Goal: Find specific page/section: Find specific page/section

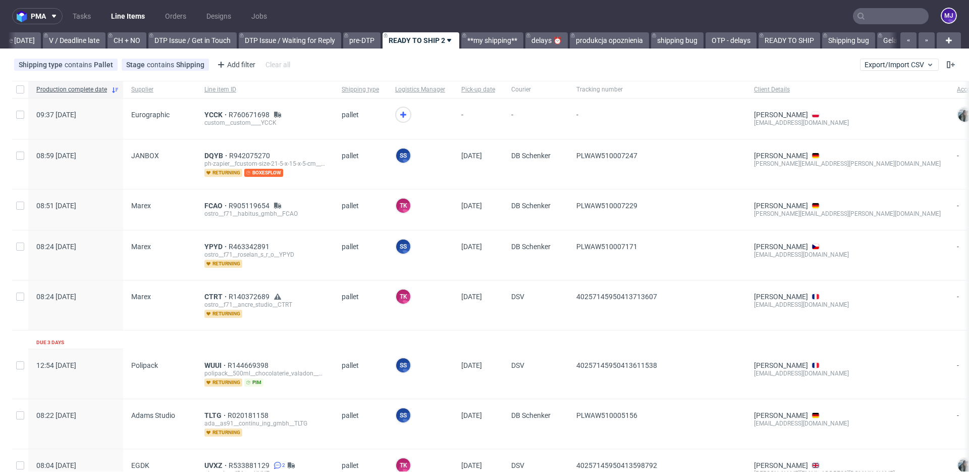
scroll to position [0, 1355]
click at [867, 14] on input "text" at bounding box center [891, 16] width 76 height 16
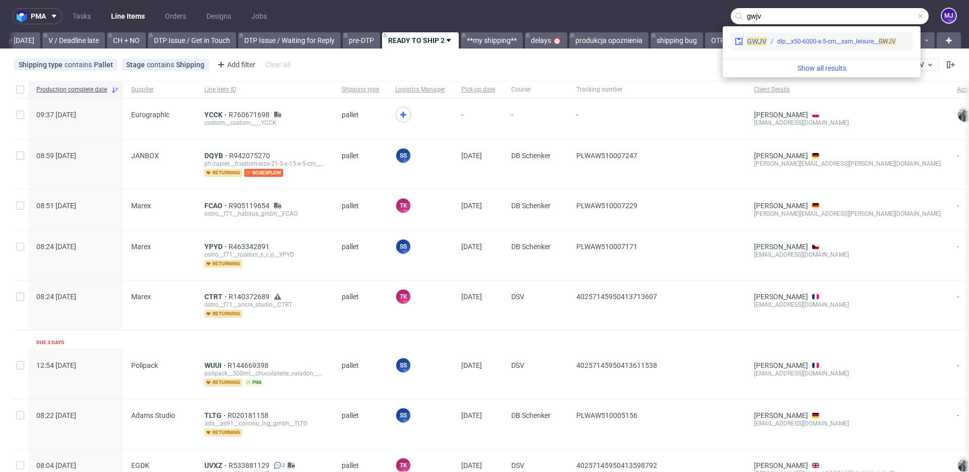
type input "gwjv"
click at [791, 41] on div "dlp__x50-6000-x-5-cm__sam_leisure__ GWJV" at bounding box center [837, 41] width 119 height 9
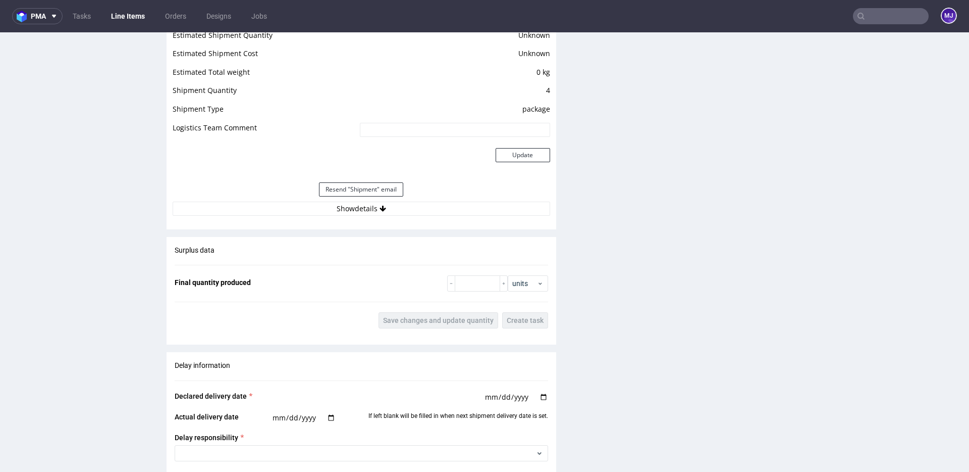
scroll to position [930, 0]
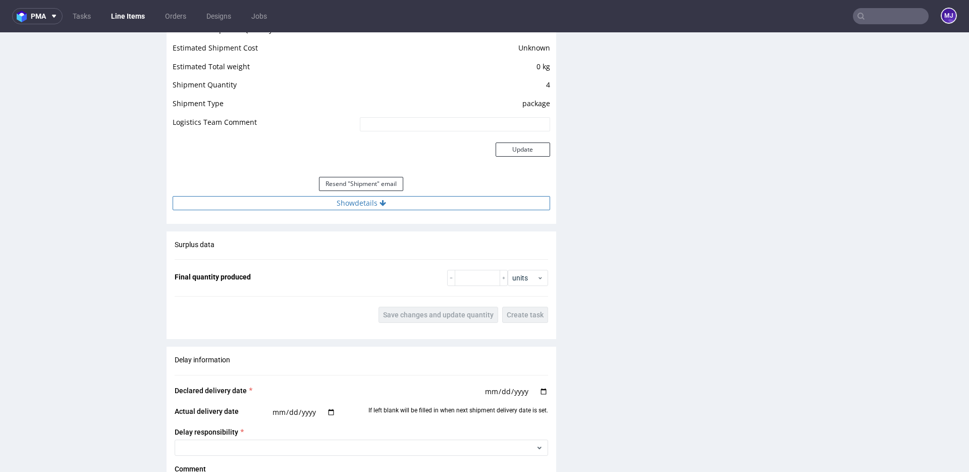
click at [348, 202] on button "Show details" at bounding box center [362, 203] width 378 height 14
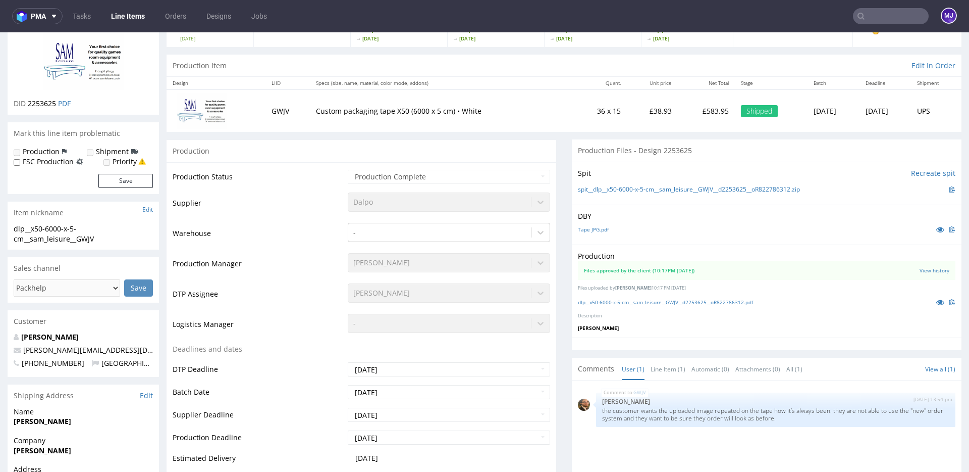
scroll to position [0, 0]
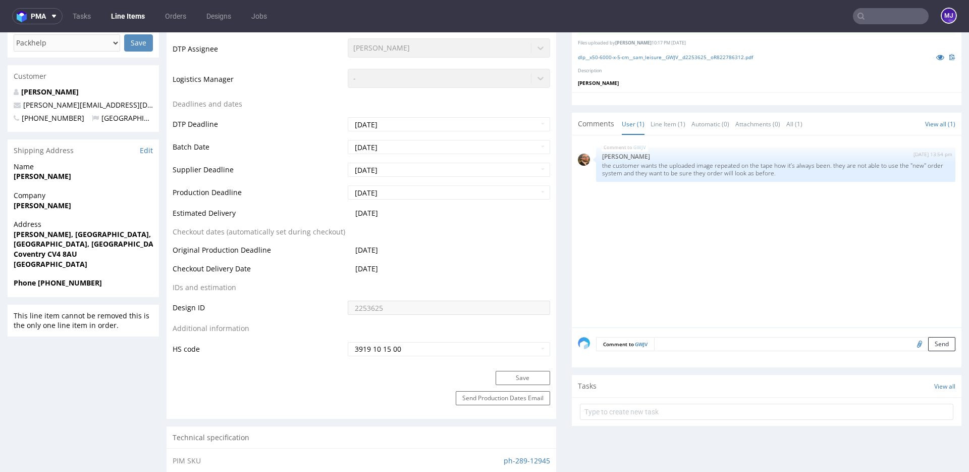
scroll to position [277, 0]
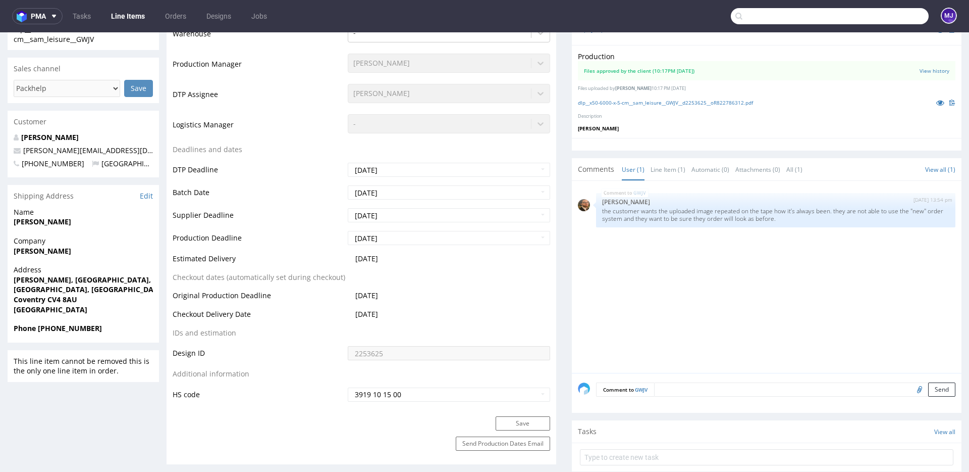
click at [880, 16] on input "text" at bounding box center [830, 16] width 198 height 16
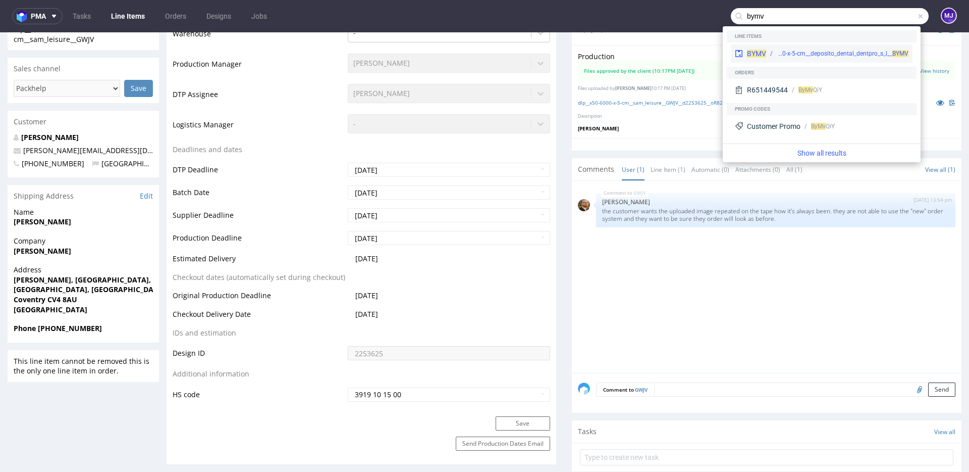
type input "bymv"
click at [818, 58] on div "BYMV dlp__x50-6000-x-5-cm__deposito_dental_dentpro_s_l__ BYMV" at bounding box center [822, 53] width 182 height 18
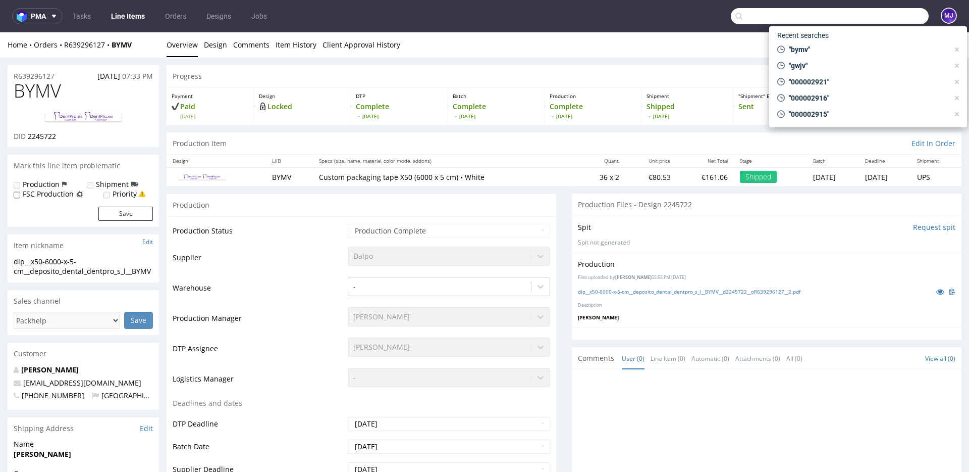
click at [879, 12] on input "text" at bounding box center [830, 16] width 198 height 16
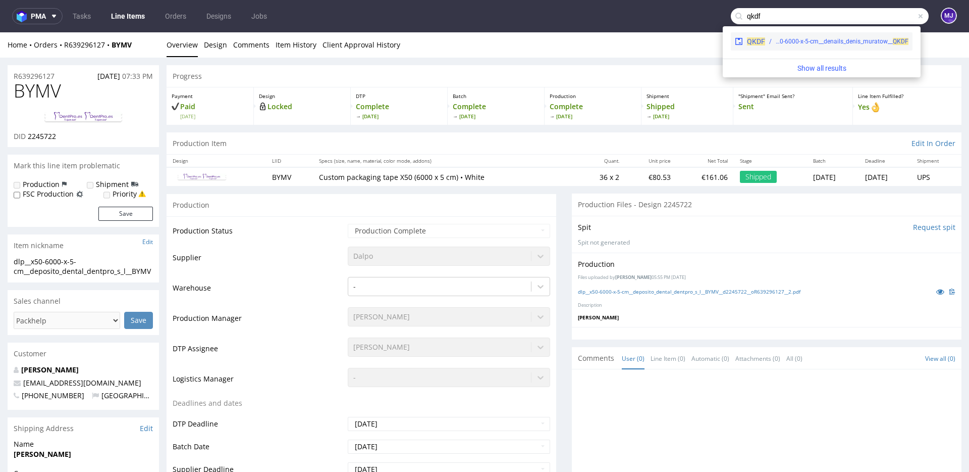
type input "qkdf"
drag, startPoint x: 779, startPoint y: 37, endPoint x: 779, endPoint y: 5, distance: 32.3
click at [779, 37] on div "dlp__x50-6000-x-5-cm__denails_denis_muratow__ QKDF" at bounding box center [842, 41] width 133 height 9
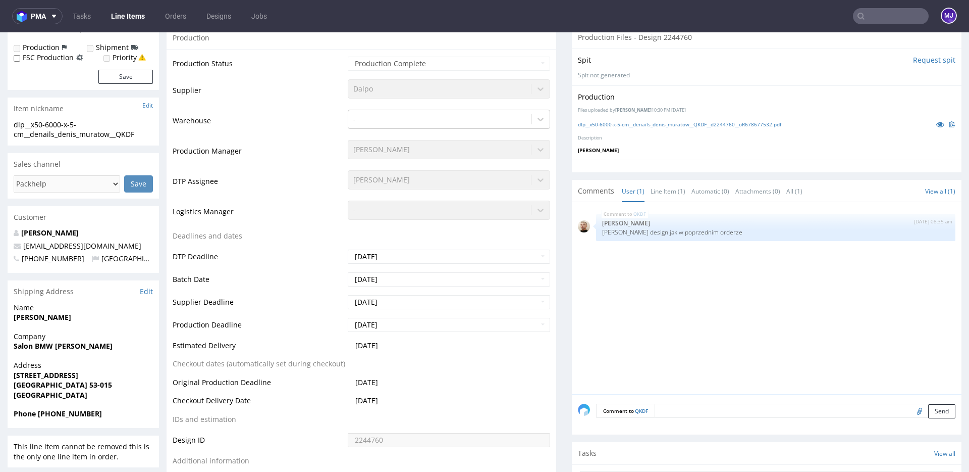
scroll to position [213, 0]
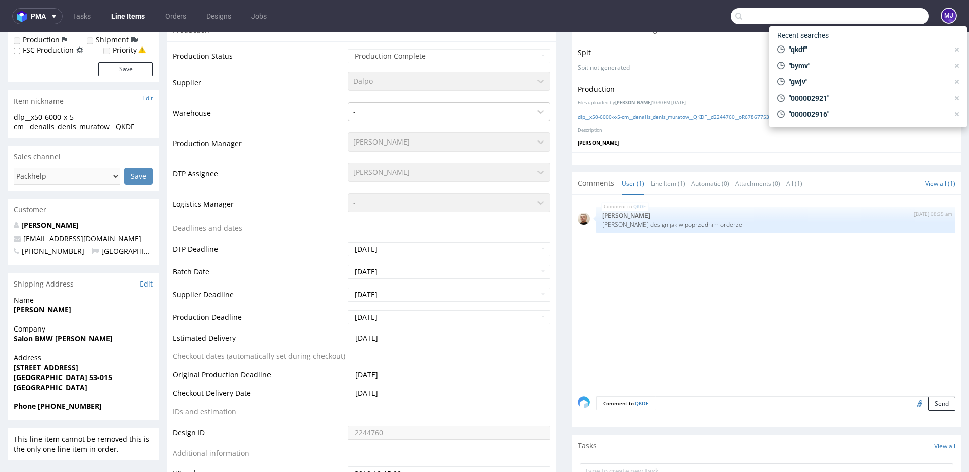
click at [870, 13] on input "text" at bounding box center [830, 16] width 198 height 16
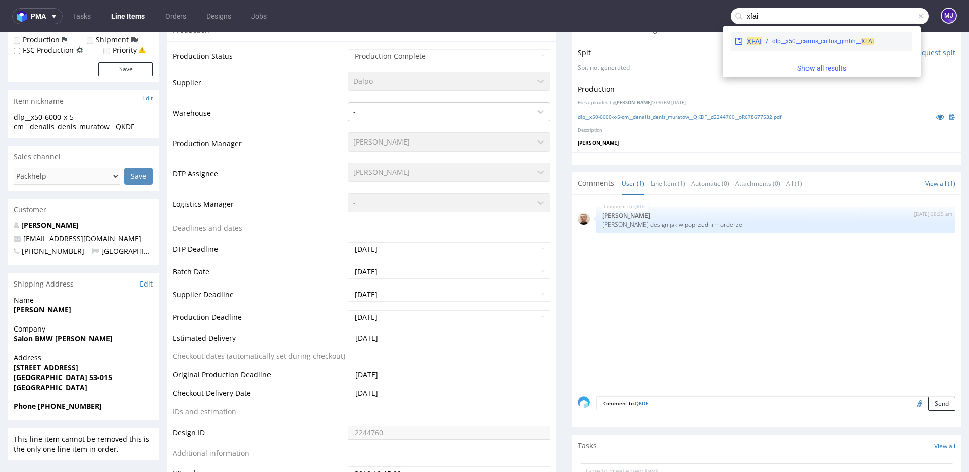
type input "xfai"
click at [788, 40] on div "dlp__x50__carrus_cultus_gmbh__ XFAI" at bounding box center [822, 41] width 101 height 9
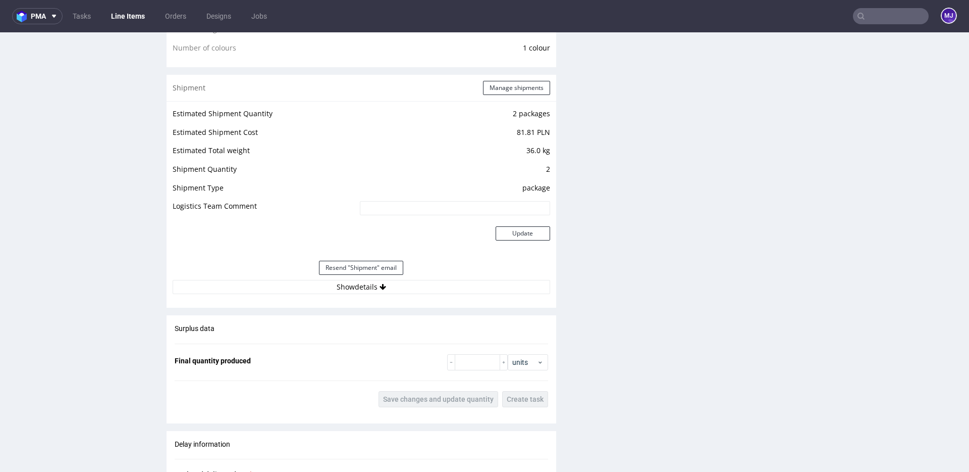
scroll to position [879, 0]
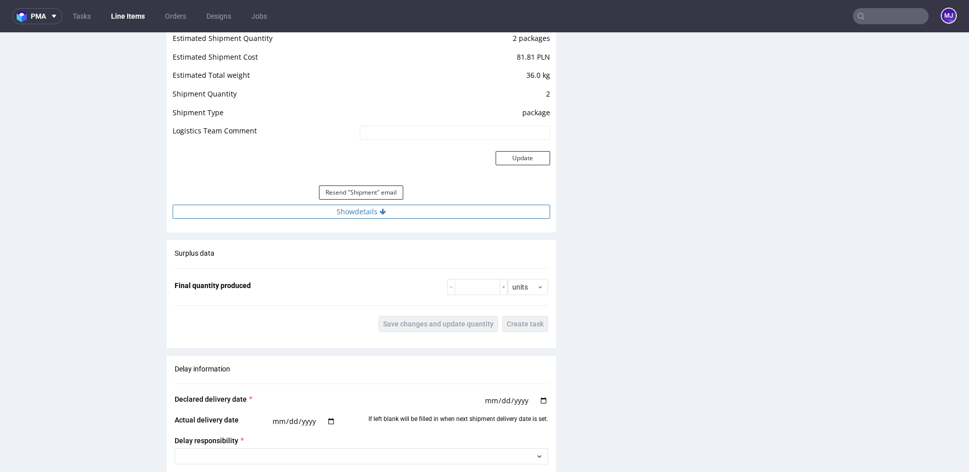
click at [375, 206] on button "Show details" at bounding box center [362, 211] width 378 height 14
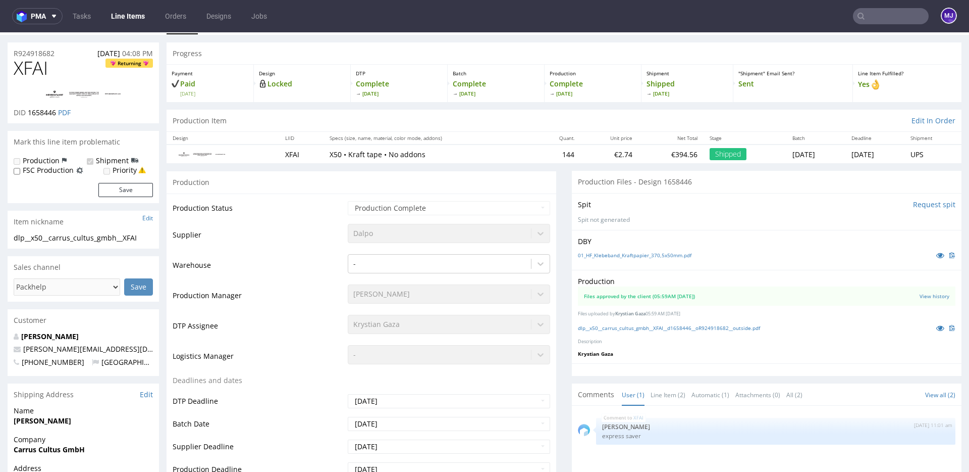
scroll to position [0, 0]
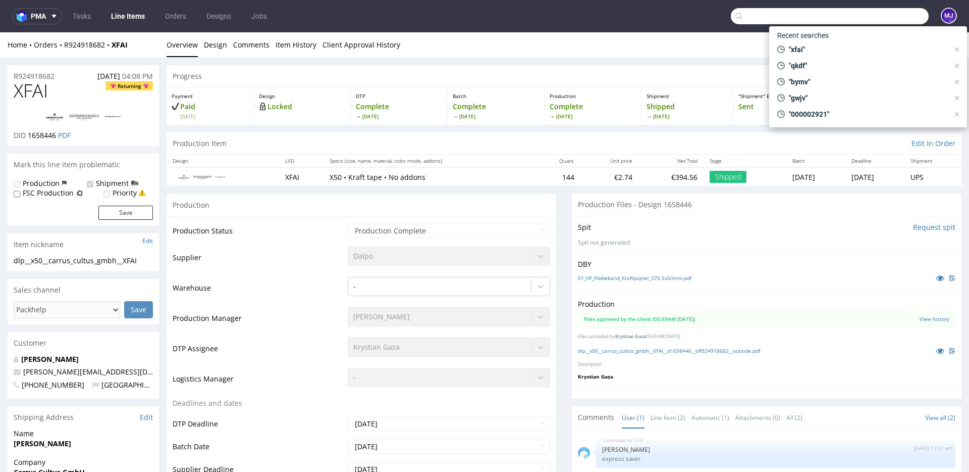
click at [874, 17] on input "text" at bounding box center [830, 16] width 198 height 16
drag, startPoint x: 874, startPoint y: 17, endPoint x: 854, endPoint y: 18, distance: 19.7
click at [863, 17] on input "dkel" at bounding box center [830, 16] width 198 height 16
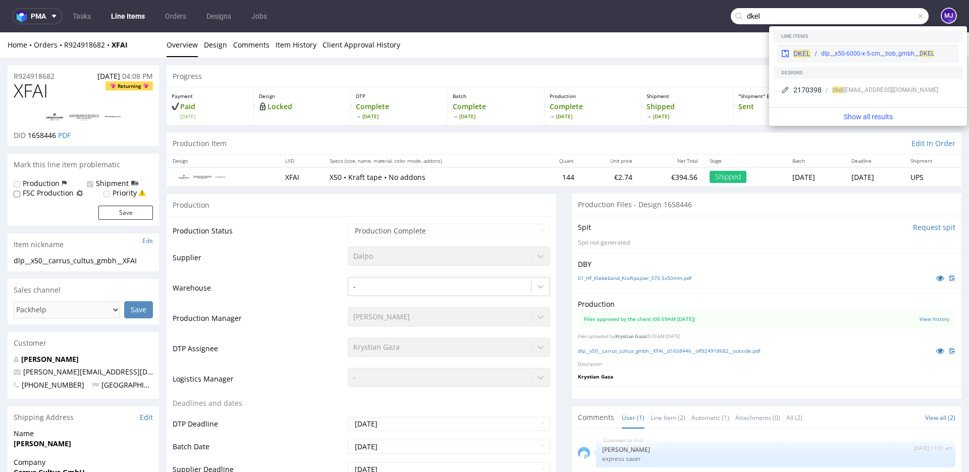
type input "dkel"
click at [831, 55] on div "dlp__x50-6000-x-5-cm__tiob_gmbh__ DKEL" at bounding box center [877, 53] width 113 height 9
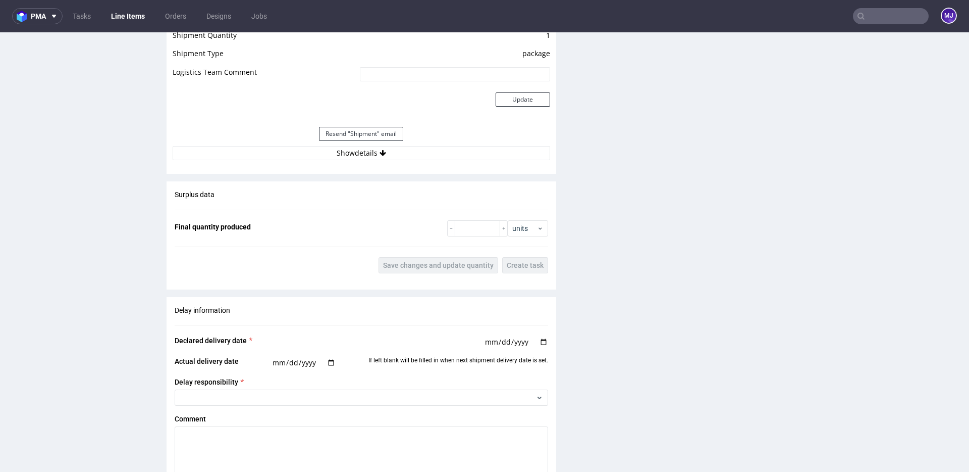
scroll to position [976, 0]
click at [356, 147] on button "Show details" at bounding box center [362, 151] width 378 height 14
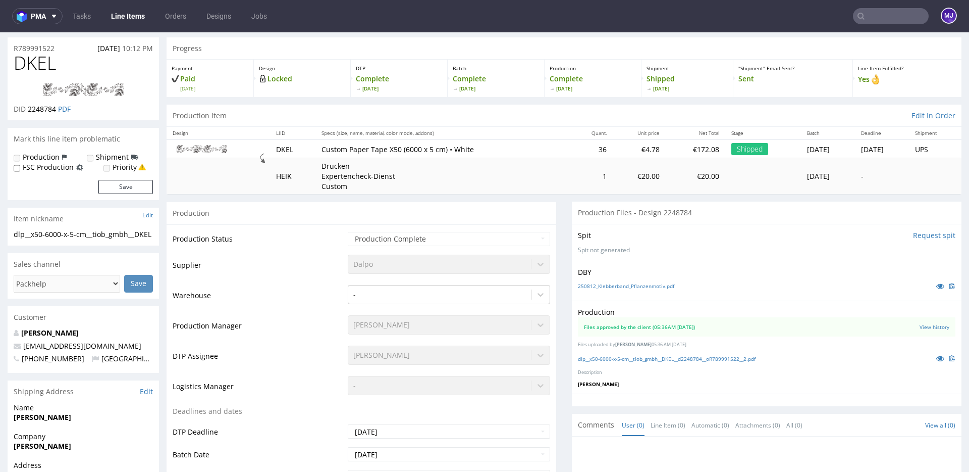
scroll to position [0, 0]
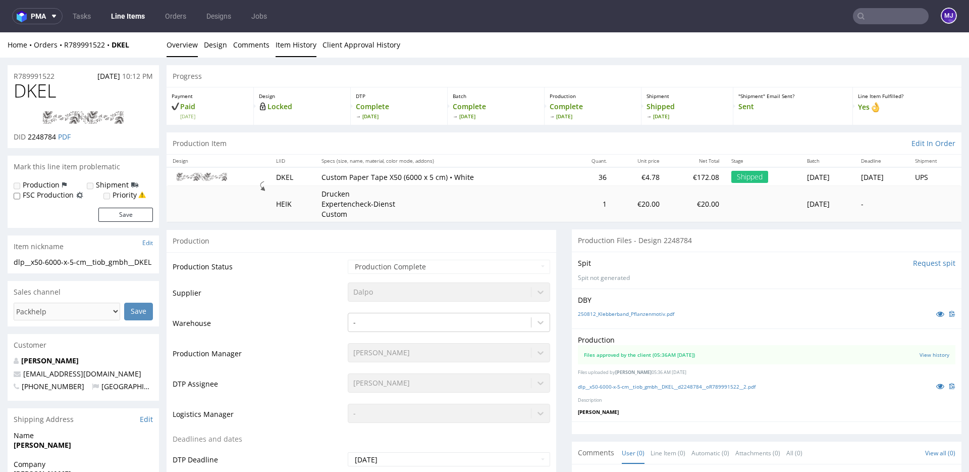
click at [294, 45] on link "Item History" at bounding box center [296, 44] width 41 height 25
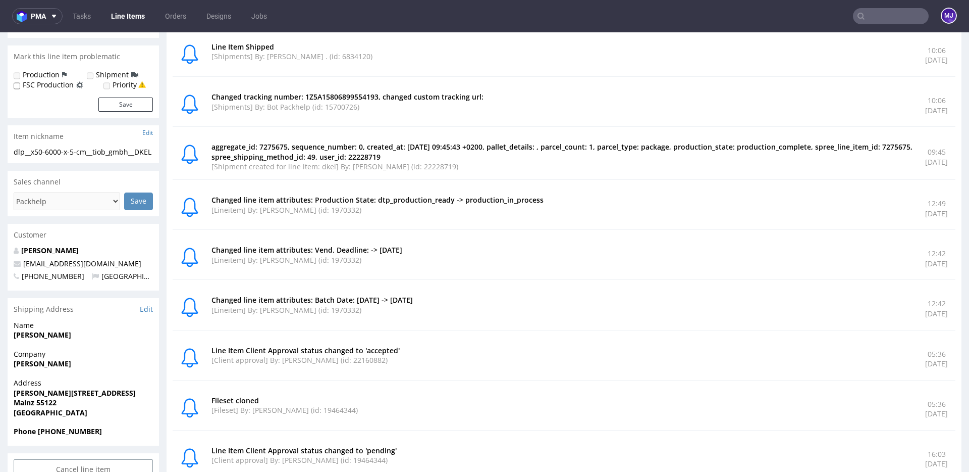
scroll to position [106, 0]
